Goal: Task Accomplishment & Management: Manage account settings

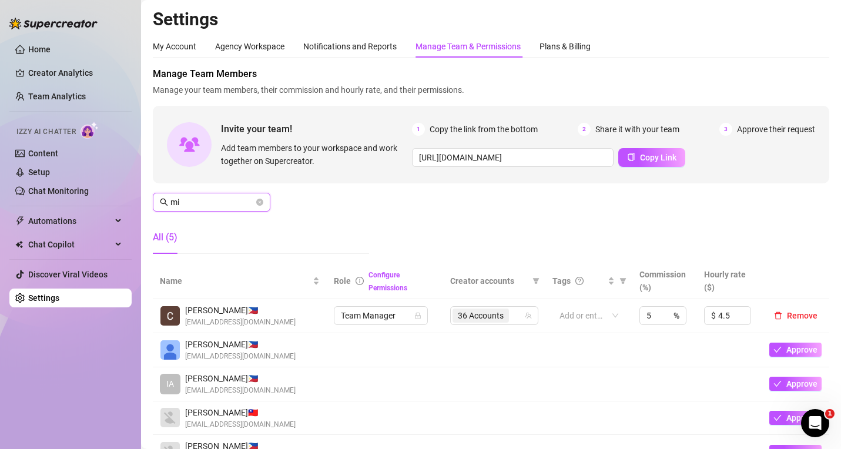
drag, startPoint x: 238, startPoint y: 197, endPoint x: 129, endPoint y: 204, distance: 109.5
click at [93, 191] on div "Home Creator Analytics Team Analytics Izzy AI Chatter Content Setup Chat Monito…" at bounding box center [420, 224] width 841 height 449
paste input "[EMAIL_ADDRESS][DOMAIN_NAME]"
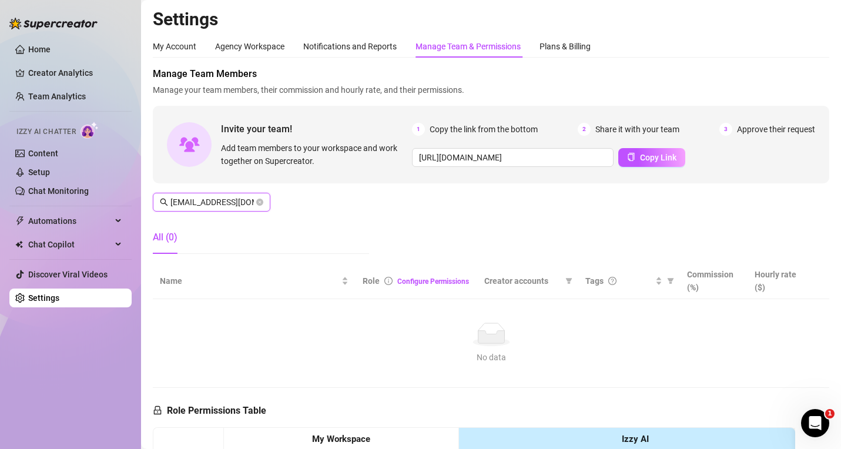
scroll to position [0, 32]
type input "[EMAIL_ADDRESS][DOMAIN_NAME]"
click at [5, 443] on aside "Home Creator Analytics Team Analytics Izzy AI Chatter Content Setup Chat Monito…" at bounding box center [70, 224] width 141 height 449
click at [257, 203] on icon "close-circle" at bounding box center [259, 202] width 7 height 7
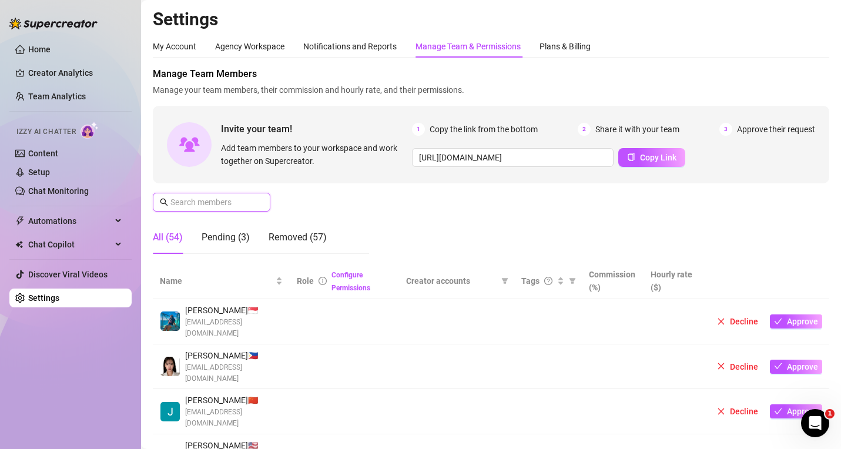
paste input "[EMAIL_ADDRESS][DOMAIN_NAME]"
type input "[EMAIL_ADDRESS][DOMAIN_NAME]"
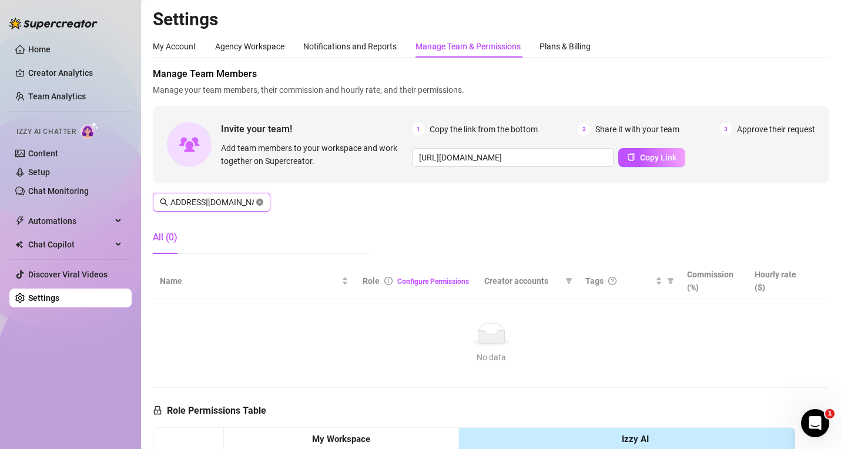
click at [257, 203] on icon "close-circle" at bounding box center [259, 202] width 7 height 7
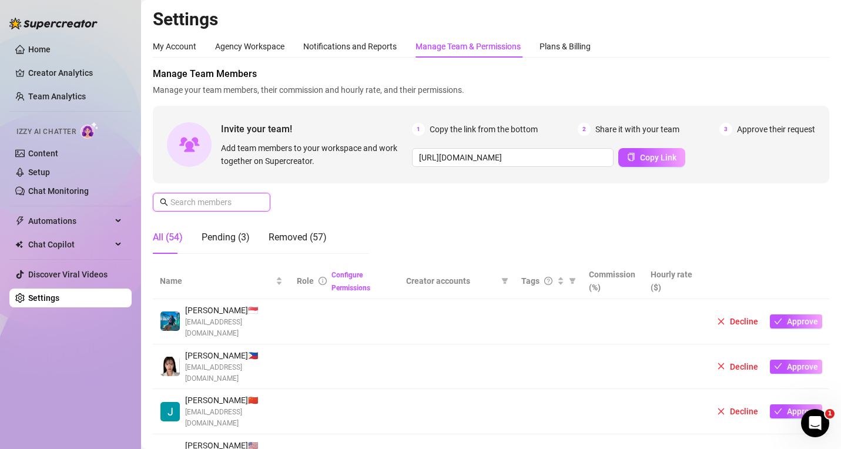
scroll to position [0, 0]
paste input "[EMAIL_ADDRESS][DOMAIN_NAME]"
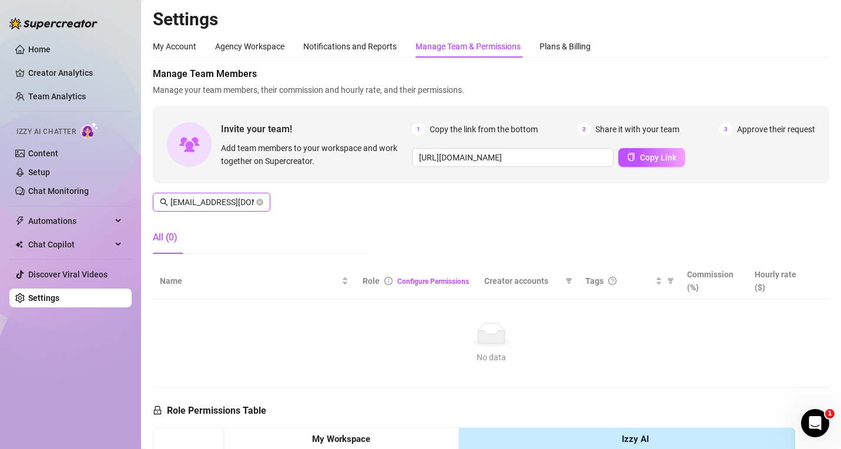
scroll to position [0, 20]
type input "[EMAIL_ADDRESS][DOMAIN_NAME]"
